Goal: Check status: Check status

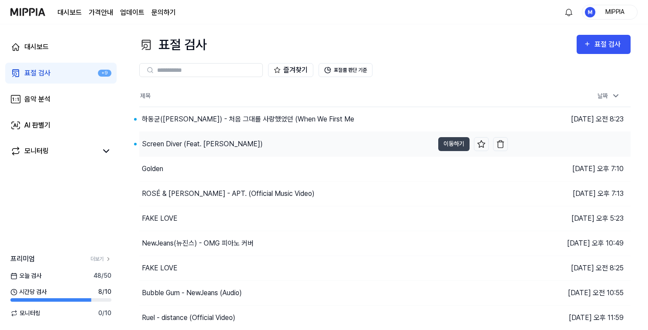
click at [281, 147] on div "Screen Diver (Feat. [PERSON_NAME])" at bounding box center [286, 144] width 294 height 24
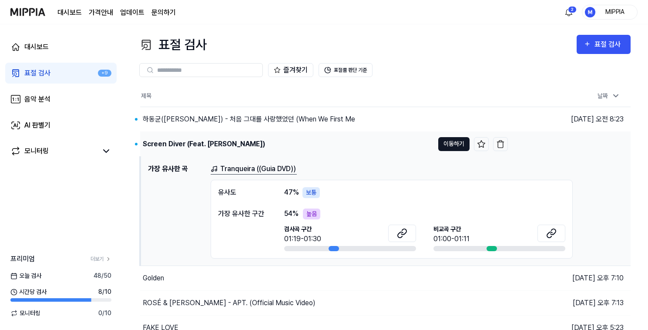
click at [451, 147] on button "이동하기" at bounding box center [453, 144] width 31 height 14
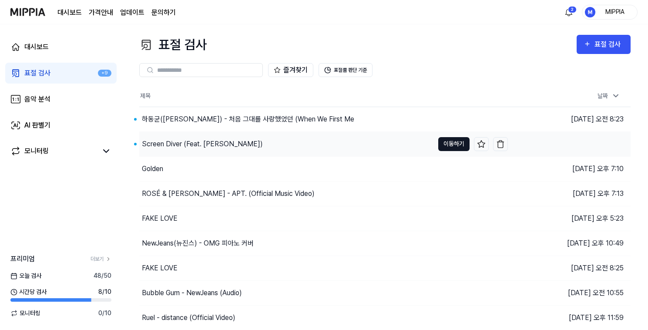
click at [449, 147] on button "이동하기" at bounding box center [453, 144] width 31 height 14
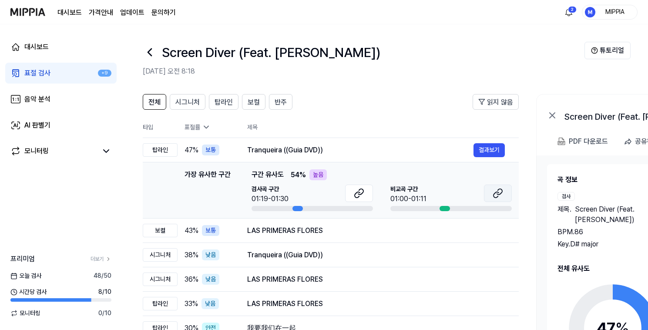
click at [492, 192] on icon at bounding box center [497, 193] width 10 height 10
click at [359, 193] on icon at bounding box center [359, 193] width 10 height 10
click at [489, 151] on button "결과보기" at bounding box center [488, 150] width 31 height 14
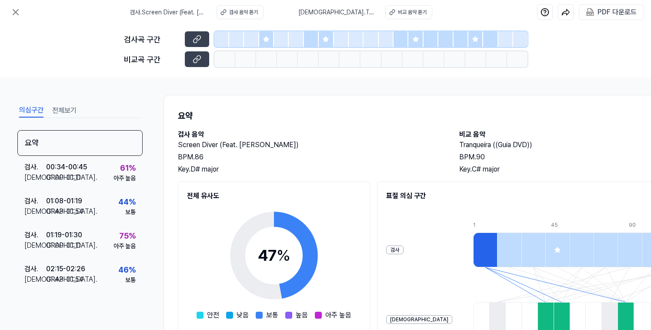
click at [268, 39] on icon at bounding box center [266, 39] width 6 height 6
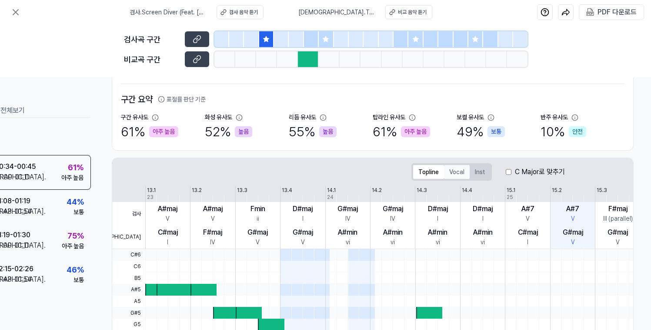
click at [454, 177] on button "Vocal" at bounding box center [457, 172] width 26 height 14
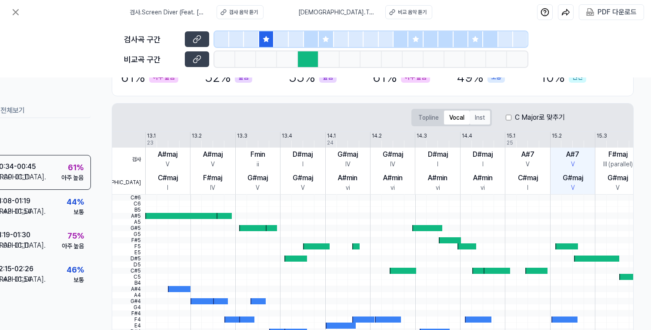
scroll to position [107, 54]
click at [427, 123] on button "Topline" at bounding box center [428, 117] width 31 height 14
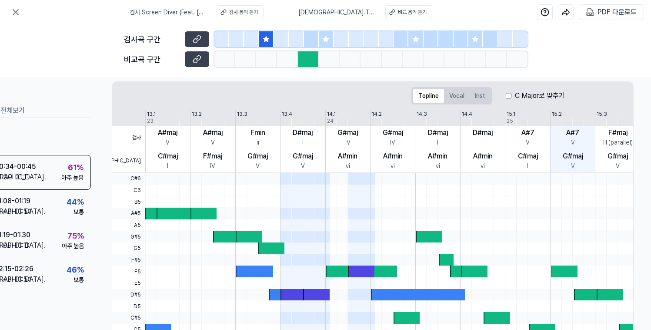
scroll to position [128, 54]
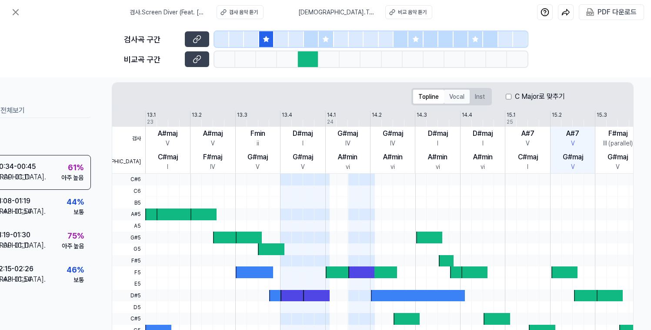
click at [455, 98] on button "Vocal" at bounding box center [457, 97] width 26 height 14
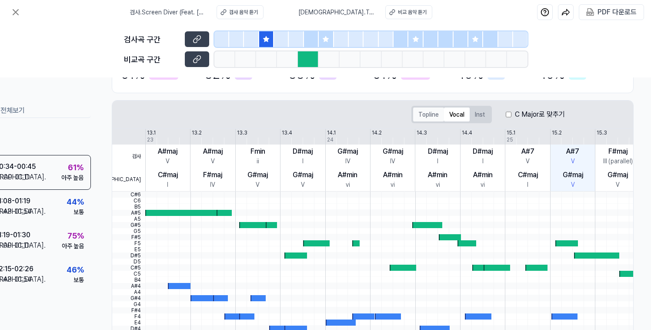
scroll to position [110, 54]
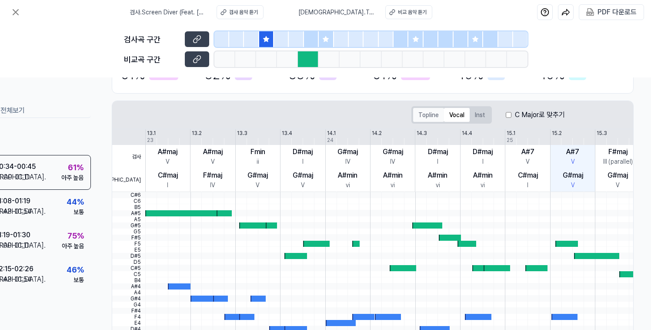
click at [428, 115] on button "Topline" at bounding box center [428, 115] width 31 height 14
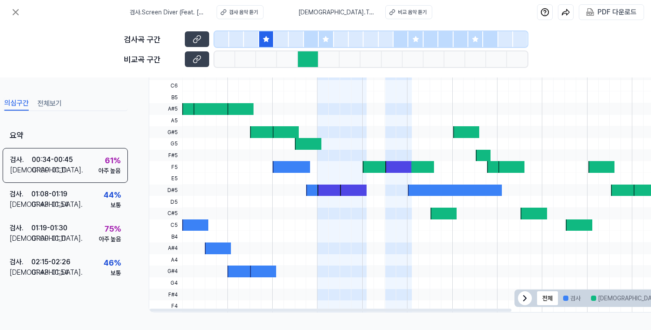
scroll to position [237, 0]
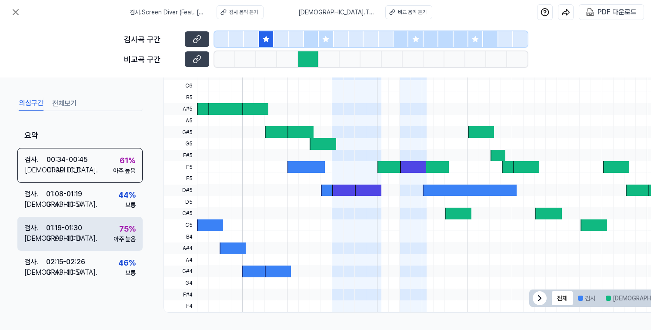
click at [89, 233] on div "검사 . 01:19 - 01:30 비교 . 01:00 - 01:11 75 % 아주 높음" at bounding box center [79, 234] width 125 height 34
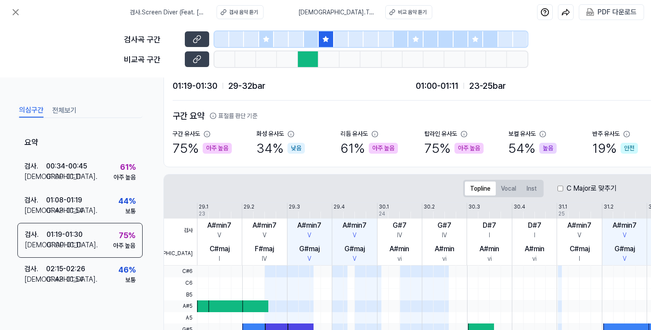
scroll to position [0, 0]
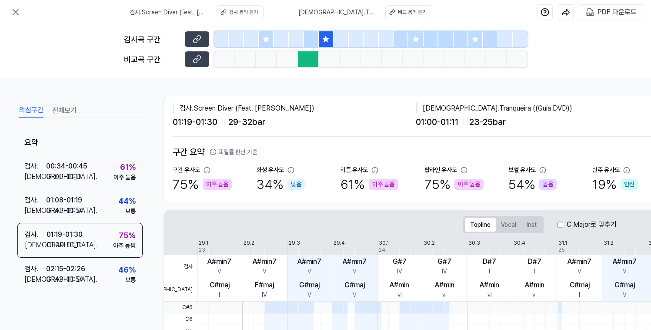
click at [196, 38] on icon at bounding box center [195, 40] width 4 height 5
click at [200, 62] on icon at bounding box center [197, 59] width 9 height 9
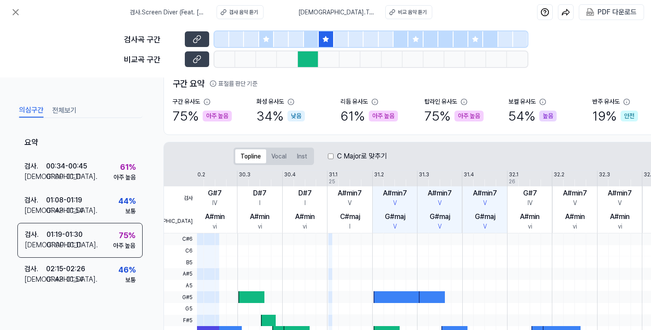
scroll to position [59, 0]
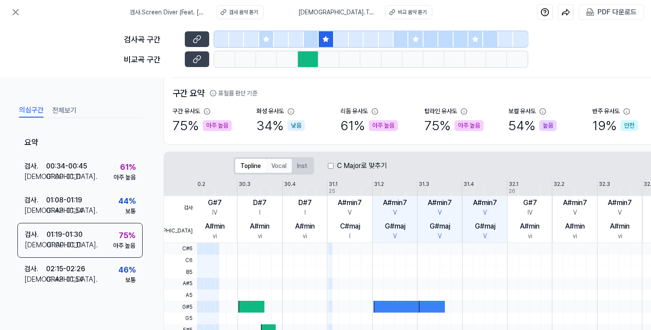
click at [285, 170] on button "Vocal" at bounding box center [279, 166] width 26 height 14
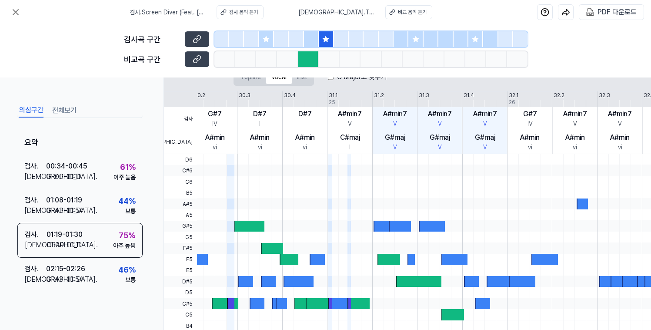
scroll to position [234, 0]
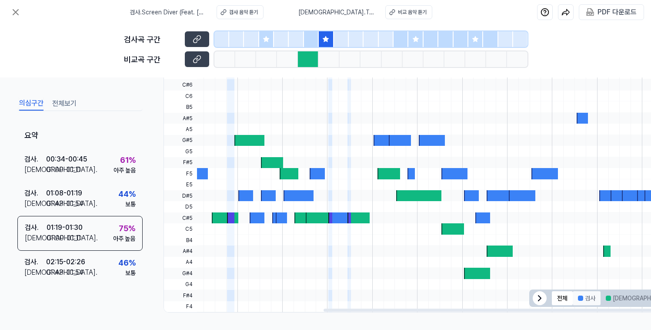
click at [595, 297] on button "검사" at bounding box center [587, 298] width 28 height 14
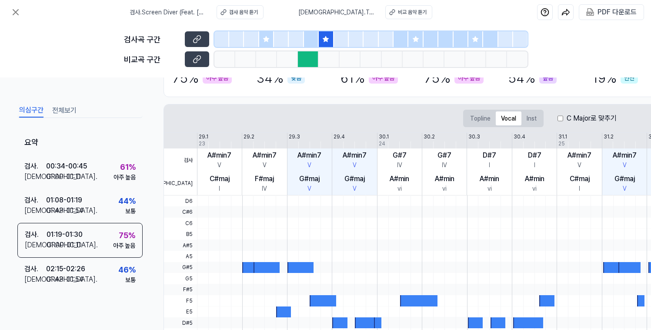
scroll to position [55, 0]
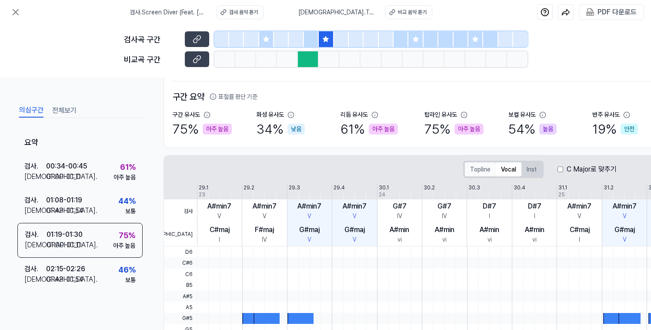
click at [478, 166] on button "Topline" at bounding box center [480, 169] width 31 height 14
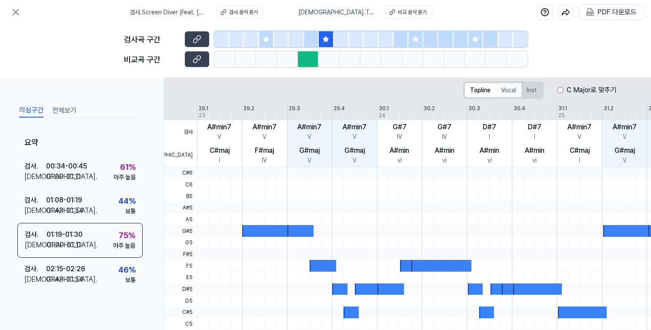
click at [511, 92] on button "Vocal" at bounding box center [509, 90] width 26 height 14
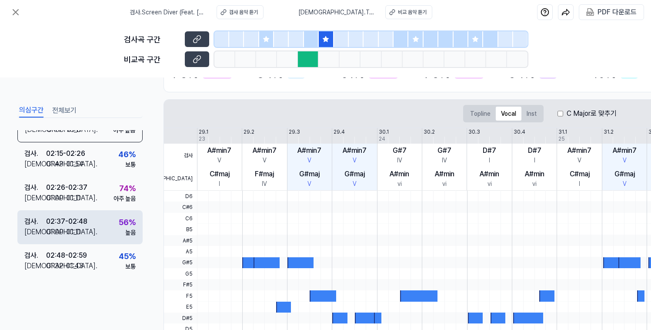
scroll to position [118, 0]
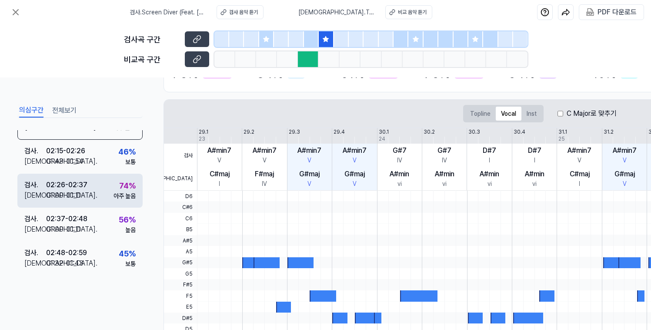
click at [81, 191] on div "[DEMOGRAPHIC_DATA] . 01:00 - 01:11" at bounding box center [55, 195] width 63 height 10
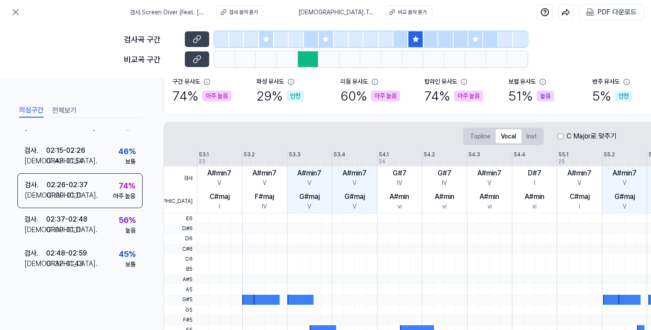
scroll to position [60, 0]
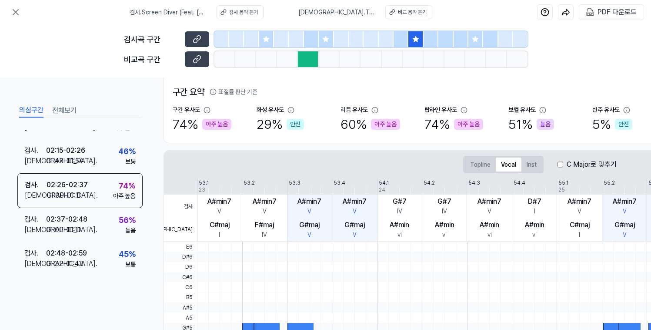
click at [481, 40] on div at bounding box center [475, 39] width 15 height 16
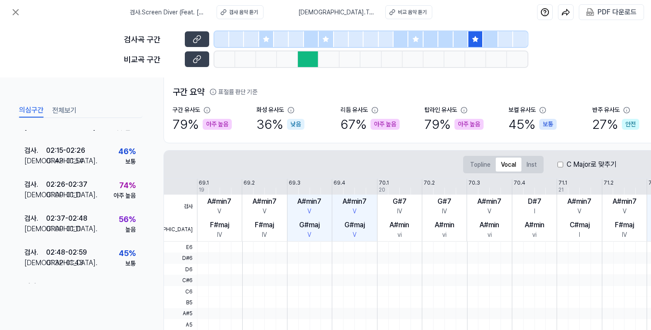
click at [328, 64] on div at bounding box center [329, 59] width 21 height 16
click at [295, 40] on div at bounding box center [296, 39] width 15 height 16
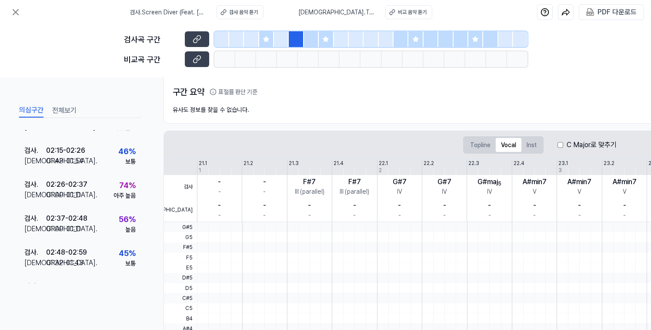
click at [305, 38] on div at bounding box center [311, 39] width 15 height 16
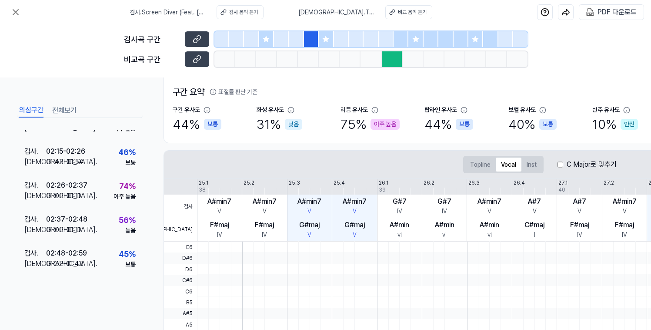
scroll to position [118, 0]
click at [405, 41] on div at bounding box center [401, 39] width 15 height 16
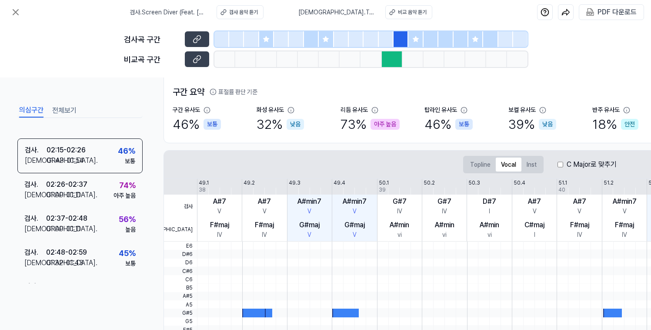
scroll to position [117, 0]
click at [440, 41] on div at bounding box center [445, 39] width 15 height 16
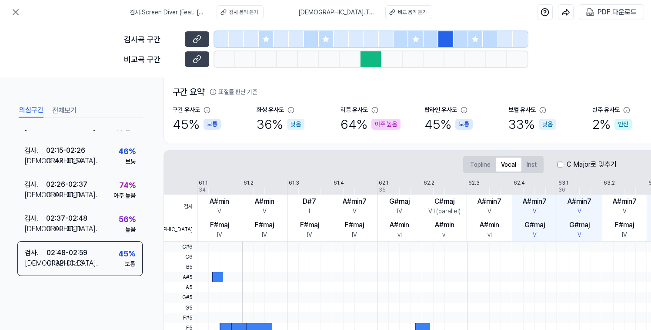
click at [425, 41] on div at bounding box center [431, 39] width 15 height 16
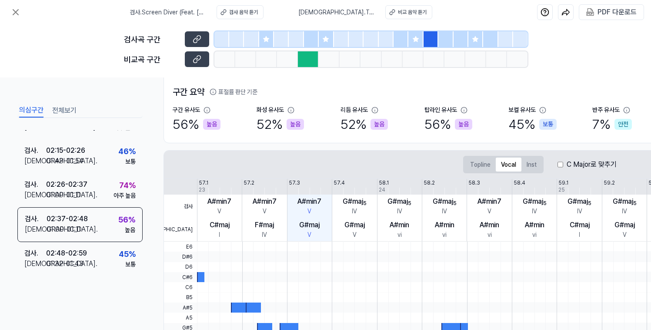
click at [456, 42] on div at bounding box center [461, 39] width 15 height 16
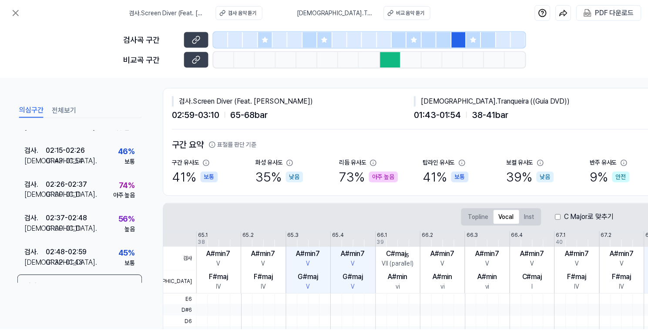
scroll to position [0, 0]
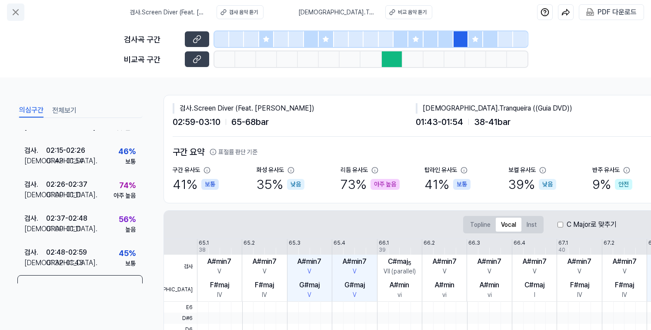
click at [19, 16] on icon at bounding box center [15, 12] width 10 height 10
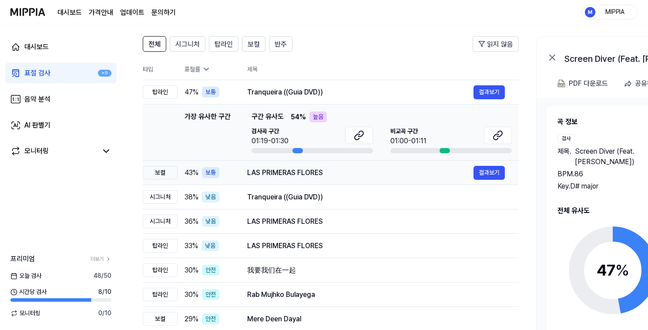
scroll to position [59, 0]
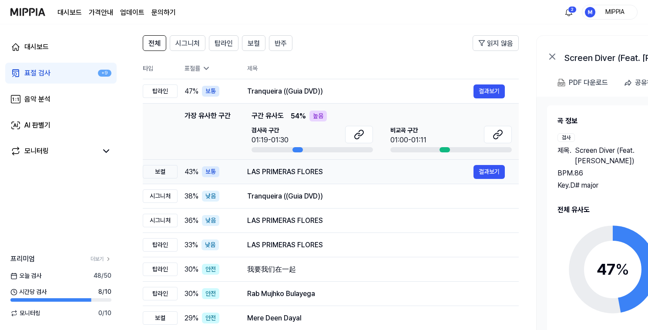
click at [348, 174] on div "LAS PRIMERAS FLORES" at bounding box center [360, 172] width 226 height 10
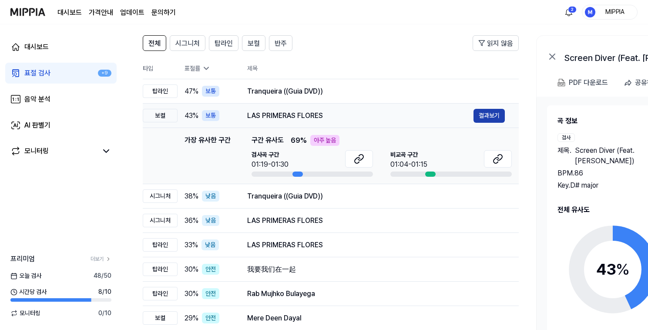
click at [494, 110] on button "결과보기" at bounding box center [488, 116] width 31 height 14
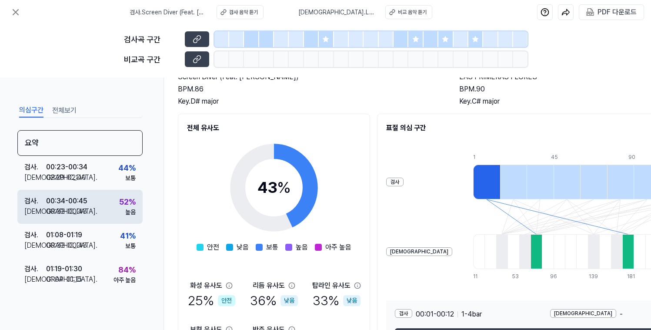
scroll to position [68, 0]
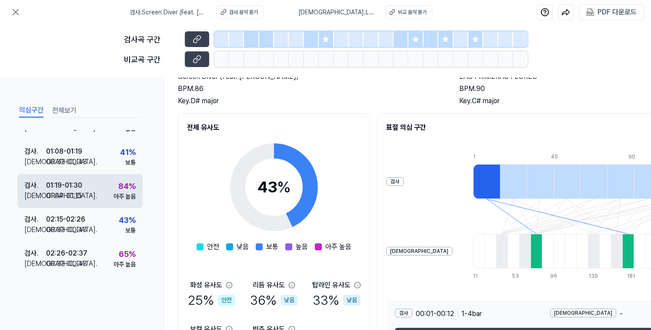
click at [107, 185] on div "검사 . 01:19 - 01:30 비교 . 01:04 - 01:15 84 % 아주 높음" at bounding box center [79, 191] width 125 height 34
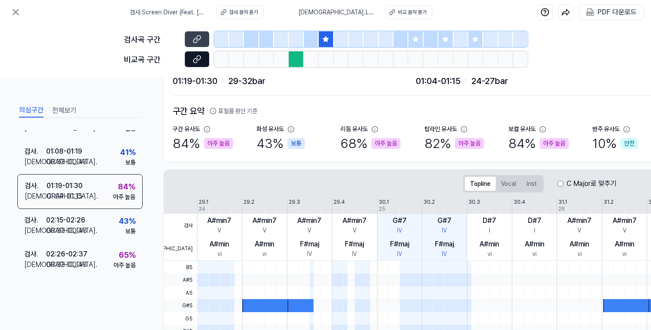
scroll to position [40, 0]
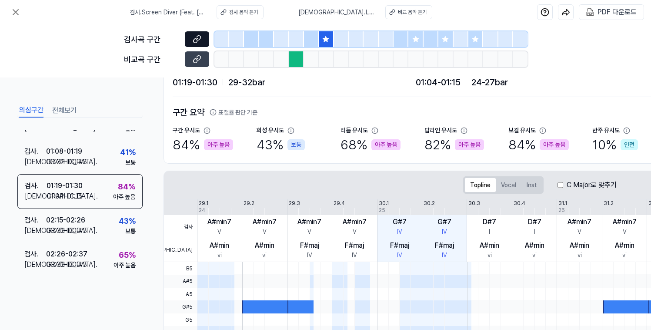
click at [195, 43] on icon at bounding box center [197, 39] width 9 height 9
drag, startPoint x: 195, startPoint y: 61, endPoint x: 235, endPoint y: 72, distance: 41.8
click at [195, 61] on icon at bounding box center [197, 59] width 9 height 9
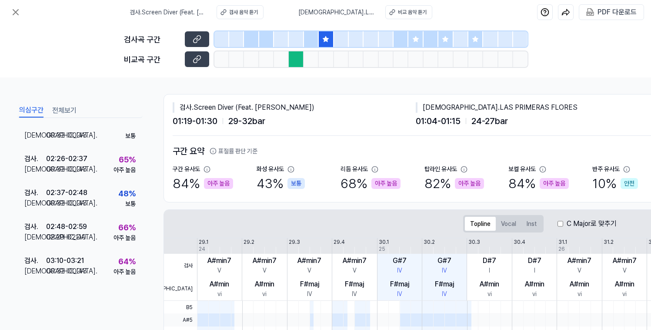
scroll to position [0, 0]
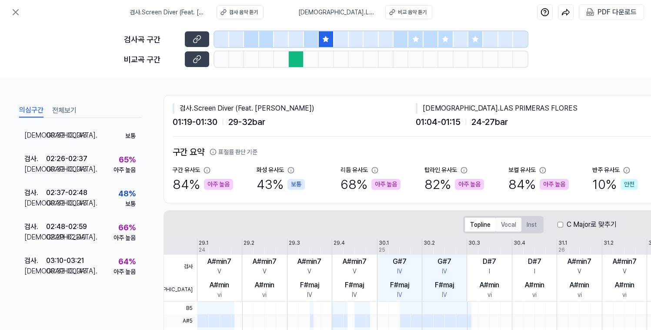
click at [511, 224] on button "Vocal" at bounding box center [509, 224] width 26 height 14
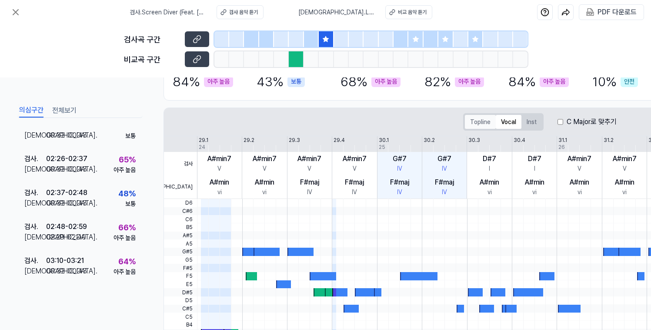
scroll to position [70, 0]
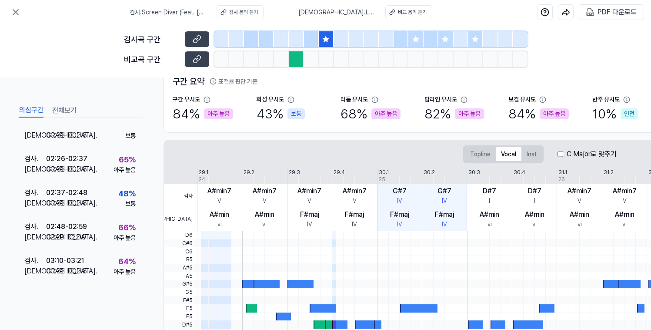
click at [428, 43] on div at bounding box center [431, 39] width 15 height 16
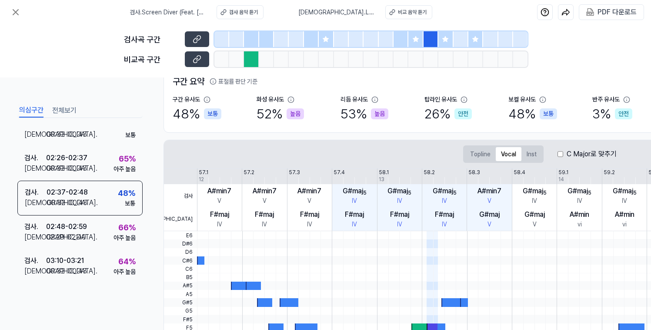
scroll to position [180, 0]
click at [420, 43] on div at bounding box center [415, 39] width 15 height 16
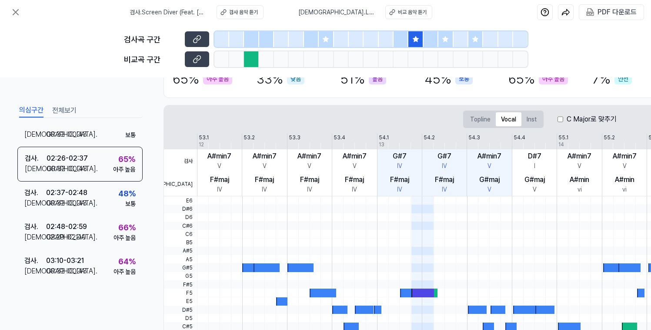
scroll to position [148, 0]
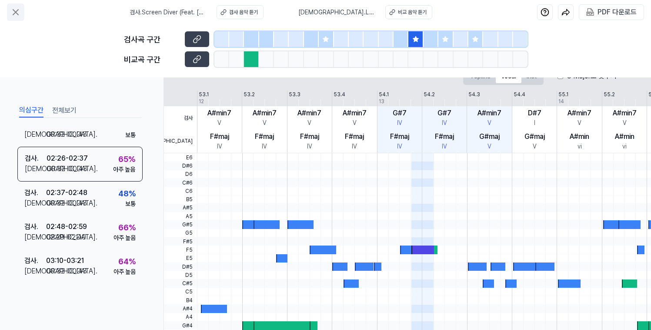
click at [15, 10] on icon at bounding box center [15, 12] width 10 height 10
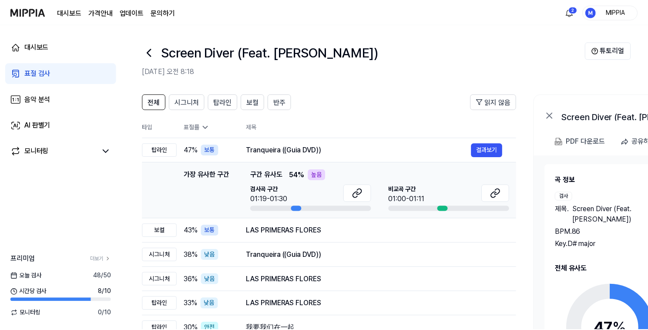
scroll to position [59, 0]
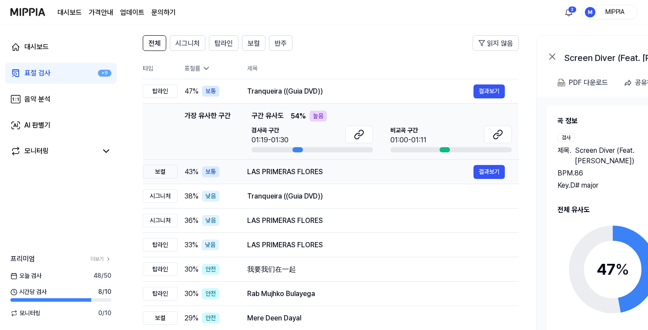
click at [331, 172] on div "LAS PRIMERAS FLORES" at bounding box center [360, 172] width 226 height 10
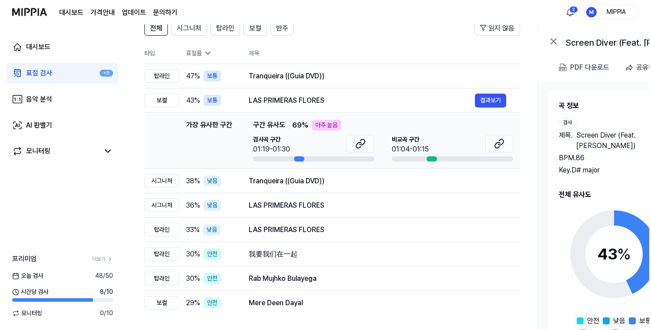
scroll to position [0, 0]
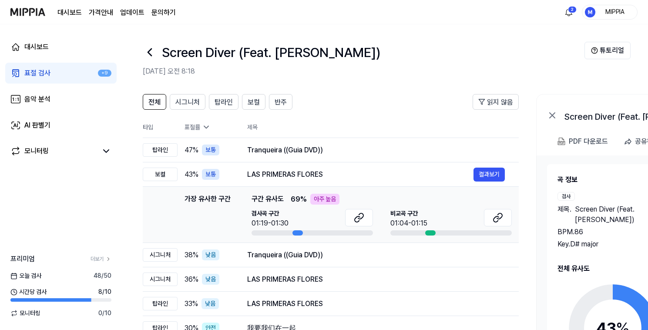
click at [69, 77] on link "표절 검사 +9" at bounding box center [60, 73] width 111 height 21
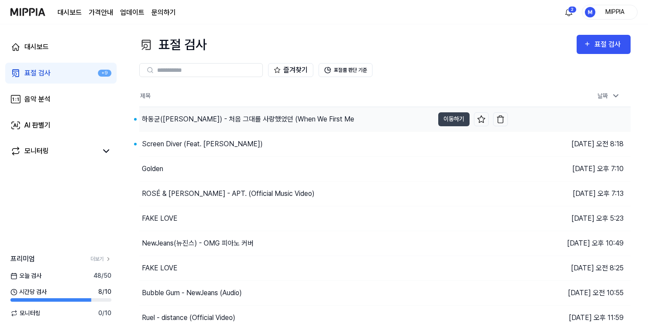
click at [347, 122] on div "하동균([PERSON_NAME]) - 처음 그대를 사랑했었던 (When We First Me" at bounding box center [286, 119] width 294 height 24
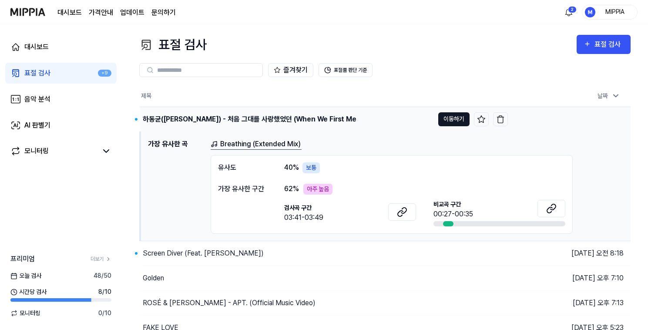
click at [445, 120] on button "이동하기" at bounding box center [453, 119] width 31 height 14
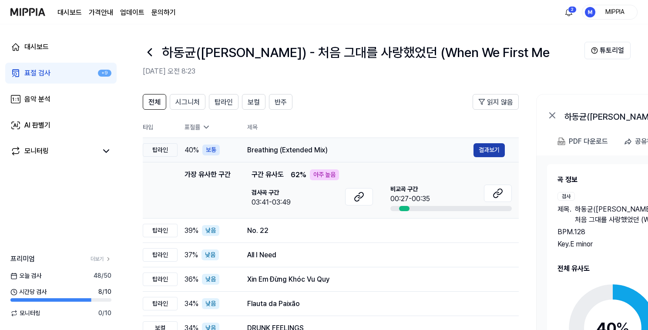
click at [488, 150] on button "결과보기" at bounding box center [488, 150] width 31 height 14
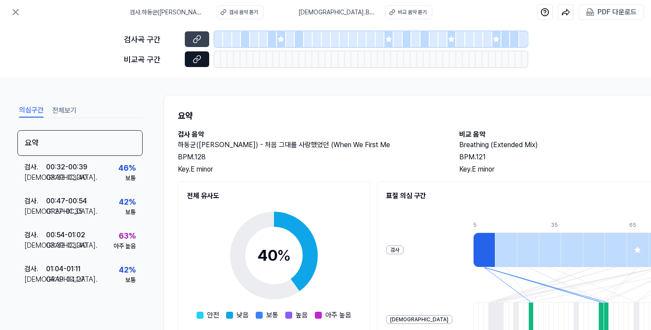
click at [204, 62] on button at bounding box center [197, 59] width 24 height 16
click at [282, 44] on div at bounding box center [281, 39] width 9 height 16
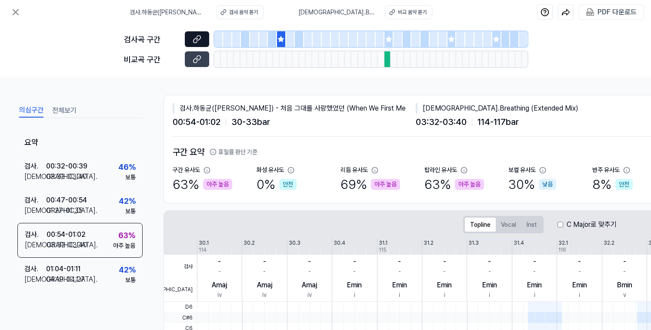
click at [197, 41] on icon at bounding box center [195, 40] width 4 height 5
click at [199, 62] on icon at bounding box center [197, 59] width 9 height 9
click at [21, 12] on button at bounding box center [15, 11] width 17 height 17
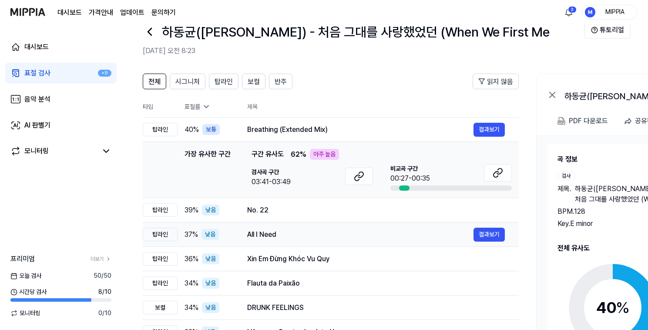
scroll to position [60, 0]
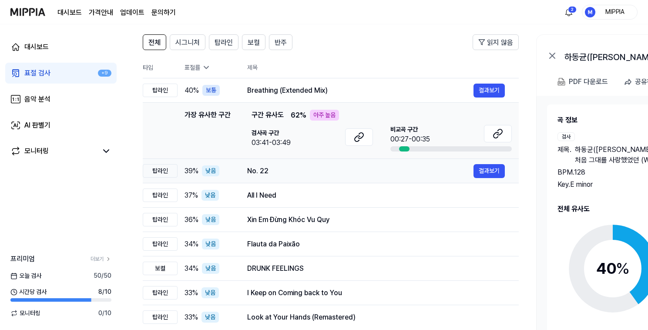
click at [349, 174] on div "No. 22" at bounding box center [360, 171] width 226 height 10
